Goal: Task Accomplishment & Management: Use online tool/utility

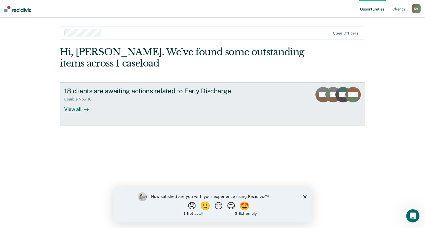
click at [146, 116] on link "18 clients are awaiting actions related to Early Discharge Eligible Now : 18 Vi…" at bounding box center [212, 104] width 305 height 44
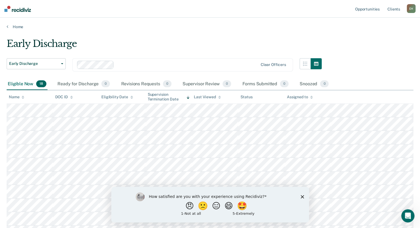
click at [304, 198] on icon "Close survey" at bounding box center [302, 196] width 3 height 3
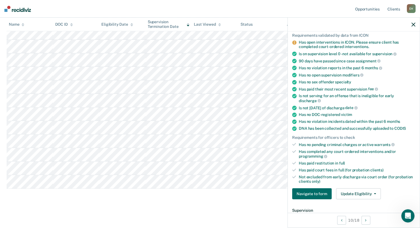
scroll to position [53, 0]
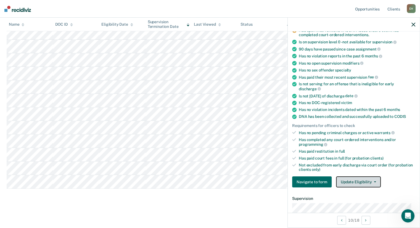
click at [348, 177] on button "Update Eligibility" at bounding box center [358, 182] width 45 height 11
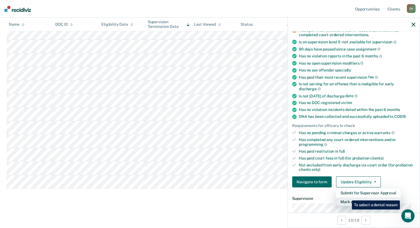
click at [348, 198] on button "Mark as Ineligible" at bounding box center [368, 202] width 65 height 9
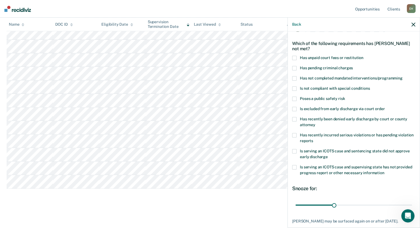
scroll to position [14, 0]
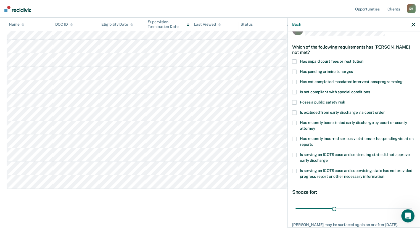
click at [296, 81] on span at bounding box center [294, 82] width 4 height 4
click at [403, 80] on input "Has not completed mandated interventions/programming" at bounding box center [403, 80] width 0 height 0
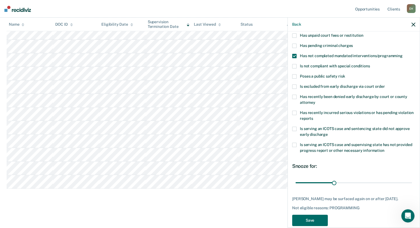
scroll to position [49, 0]
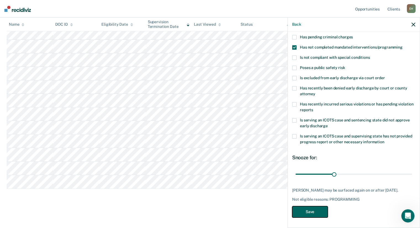
click at [313, 211] on button "Save" at bounding box center [310, 212] width 36 height 11
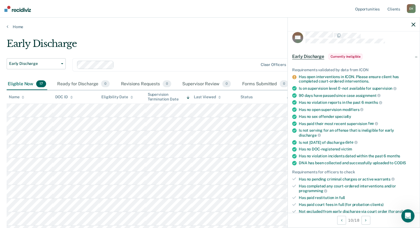
scroll to position [6, 0]
click at [417, 23] on div at bounding box center [354, 25] width 132 height 14
click at [416, 23] on div at bounding box center [354, 25] width 132 height 14
click at [414, 24] on icon "button" at bounding box center [414, 25] width 4 height 4
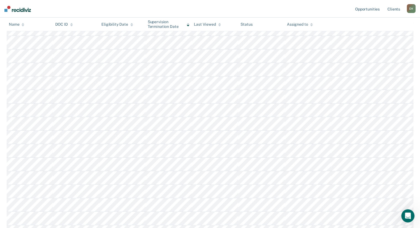
scroll to position [82, 0]
